Goal: Find specific page/section: Find specific page/section

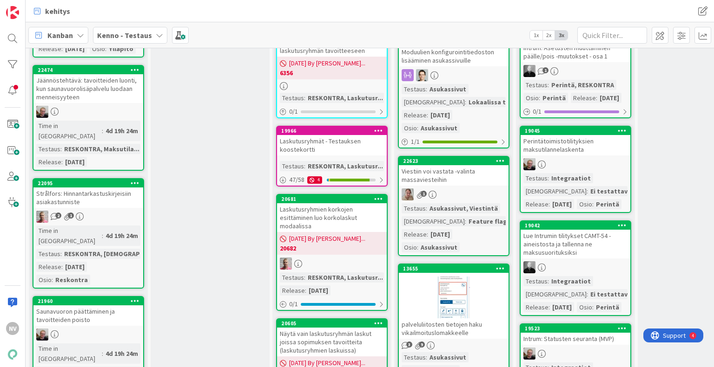
drag, startPoint x: 268, startPoint y: 360, endPoint x: 264, endPoint y: 369, distance: 9.6
click at [264, 367] on html "NV kehitys kehitys Kanban Kenno - Testaus 1x 2x 3x 61 Testattavissa (Stagingiss…" at bounding box center [357, 183] width 714 height 367
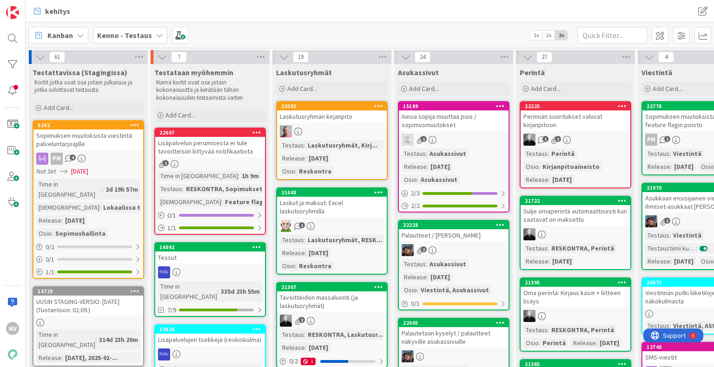
click at [427, 11] on div "kehitys kehitys" at bounding box center [370, 11] width 688 height 22
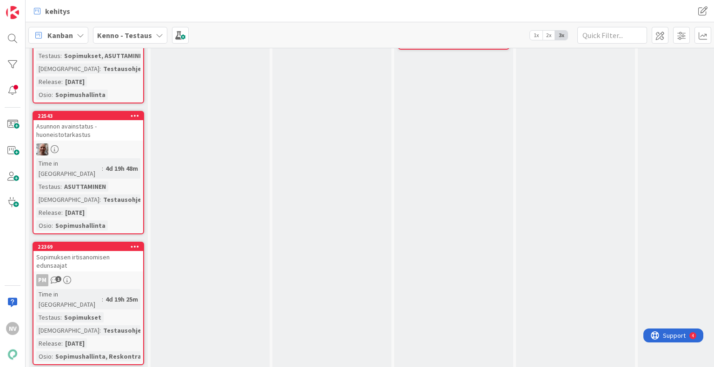
scroll to position [2403, 0]
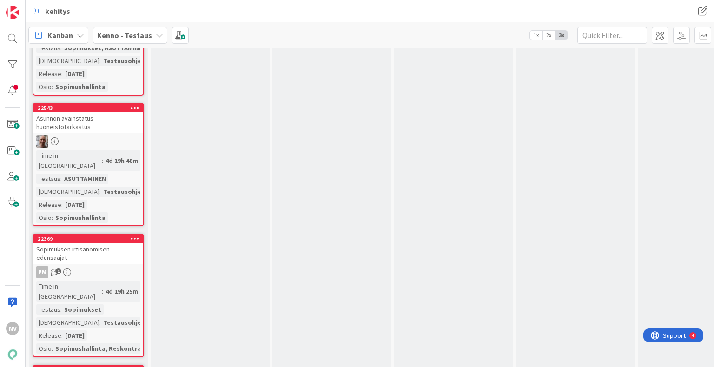
click at [89, 243] on div "Sopimuksen irtisanomisen edunsaajat" at bounding box center [88, 253] width 110 height 20
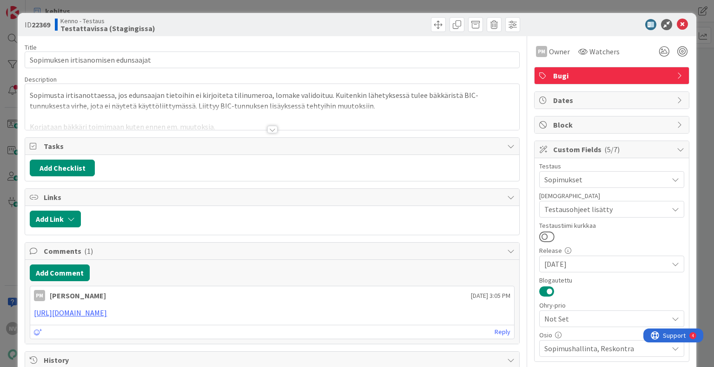
click at [269, 130] on div at bounding box center [272, 129] width 10 height 7
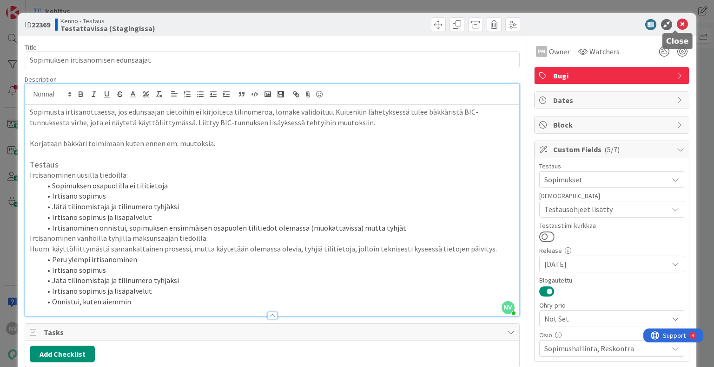
click at [678, 20] on icon at bounding box center [681, 24] width 11 height 11
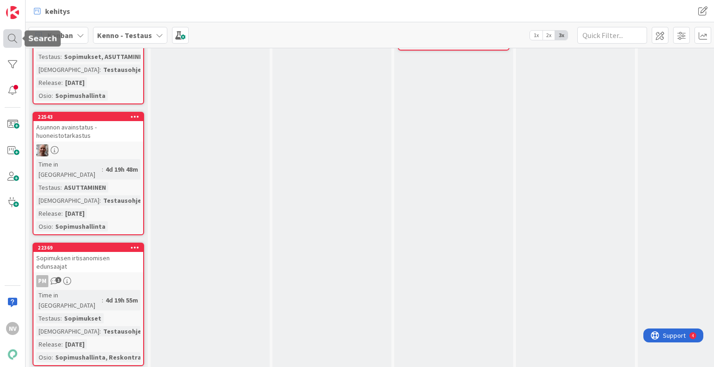
click at [16, 37] on div at bounding box center [12, 38] width 19 height 19
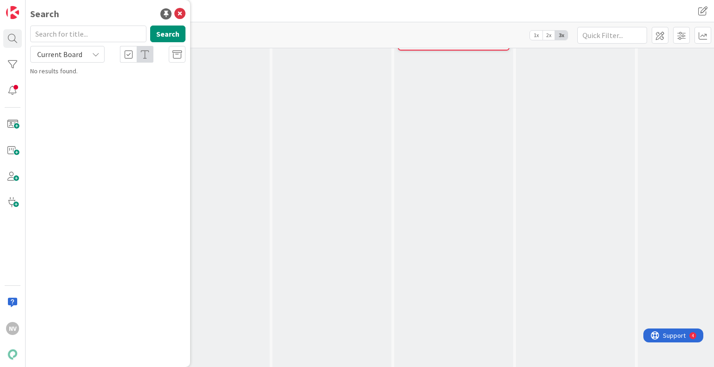
click at [77, 35] on input "text" at bounding box center [88, 34] width 116 height 17
type input "16443"
click at [93, 57] on icon at bounding box center [95, 54] width 7 height 7
click at [87, 99] on span "All Boards" at bounding box center [83, 93] width 97 height 14
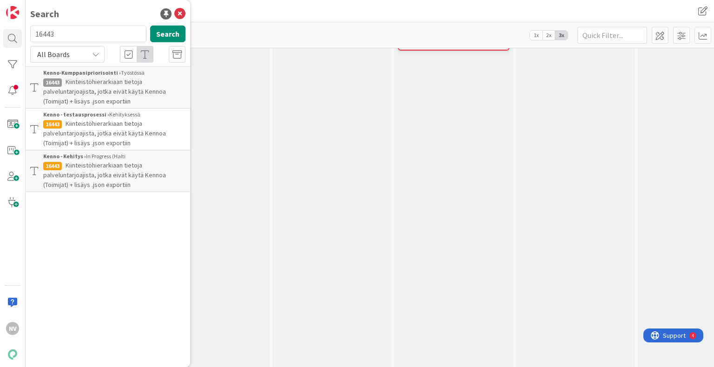
click at [145, 132] on span "Kiinteistöhierarkiaan tietoja palveluntarjoajista, jotka eivät käytä Kennoa (To…" at bounding box center [104, 133] width 123 height 28
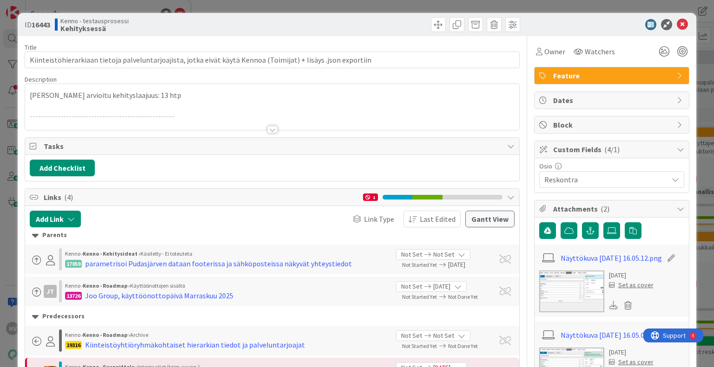
click at [269, 129] on div at bounding box center [272, 129] width 10 height 7
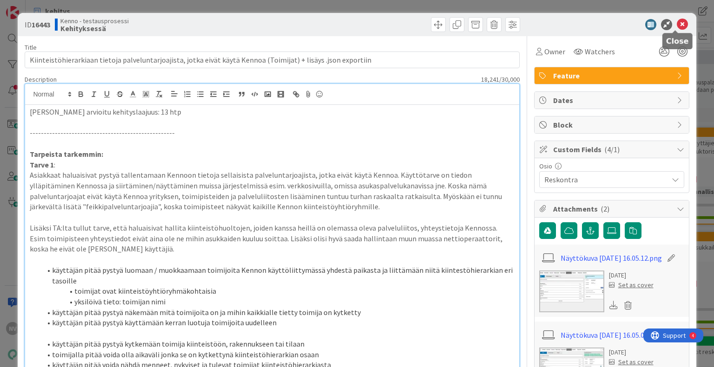
click at [676, 24] on icon at bounding box center [681, 24] width 11 height 11
